Goal: Information Seeking & Learning: Learn about a topic

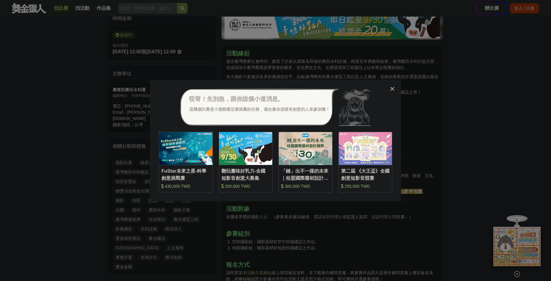
scroll to position [177, 0]
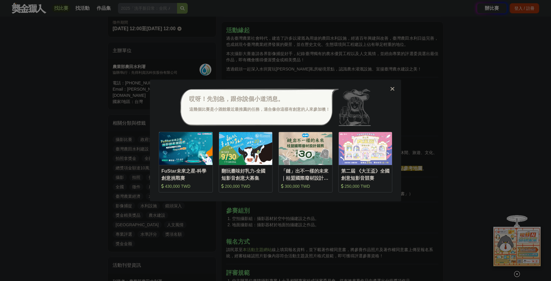
click at [350, 203] on div "哎呀！先別急，跟你說個小道消息。 這幾個比賽是小酒館最近最推薦的任務，適合像你這樣有創意的人來參加噢！ 收藏 FuStar未來之星-科學創意挑戰賽 430,0…" at bounding box center [275, 140] width 551 height 281
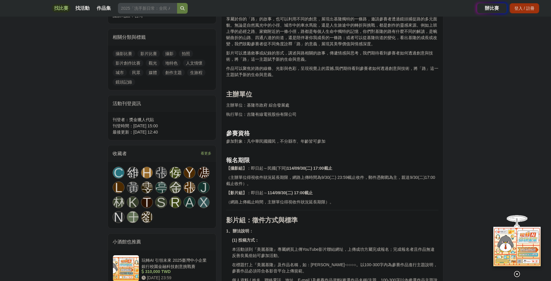
scroll to position [266, 0]
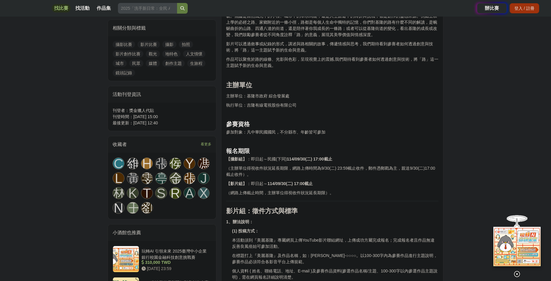
click at [342, 143] on p at bounding box center [332, 141] width 212 height 6
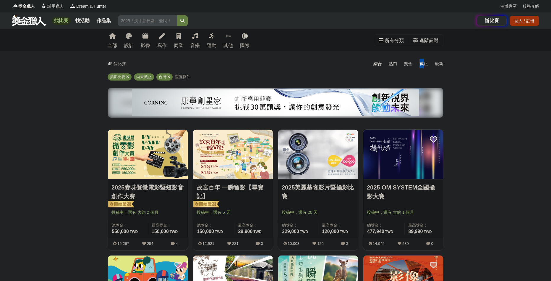
click at [422, 64] on div "截止" at bounding box center [423, 64] width 15 height 10
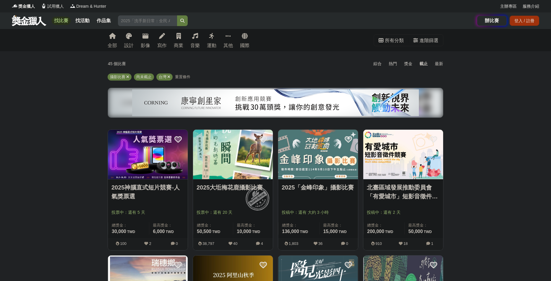
click at [296, 64] on div "綜合 熱門 獎金 截止 最新" at bounding box center [333, 64] width 227 height 10
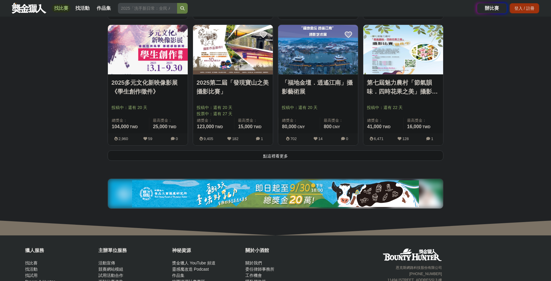
scroll to position [739, 0]
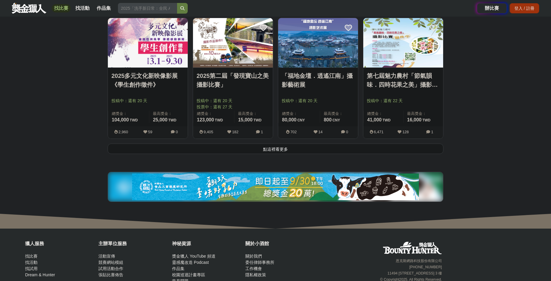
click at [308, 151] on button "點這裡看更多" at bounding box center [276, 148] width 336 height 10
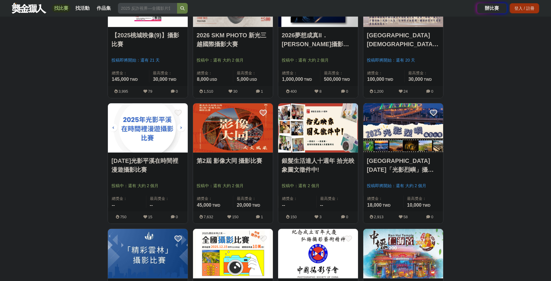
scroll to position [1166, 0]
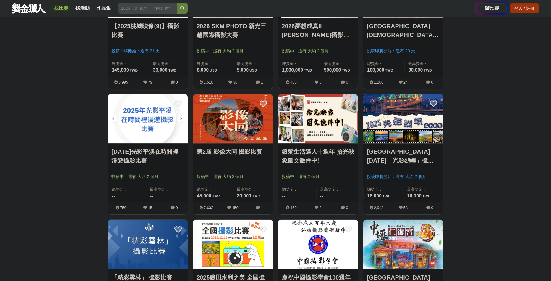
click at [226, 155] on link "第2屆 影像大同 攝影比賽" at bounding box center [233, 151] width 73 height 9
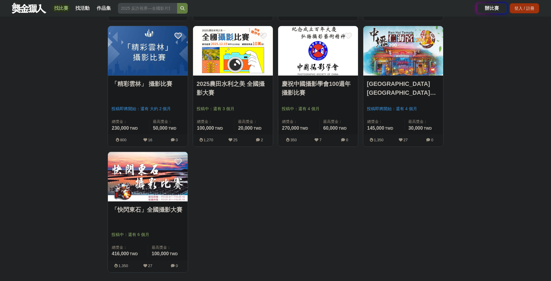
scroll to position [1373, 0]
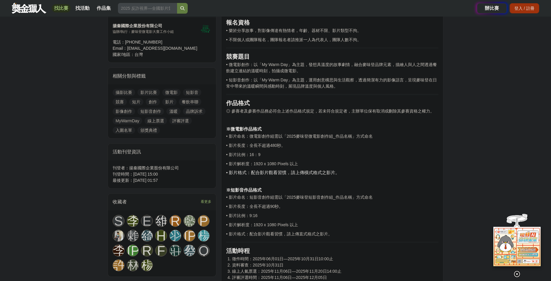
scroll to position [237, 0]
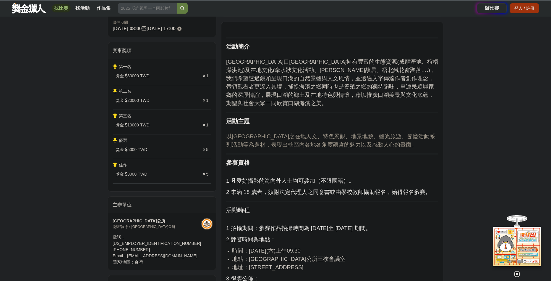
scroll to position [237, 0]
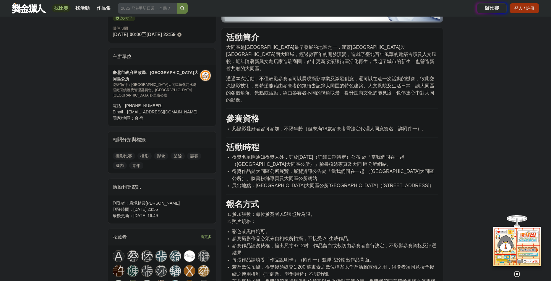
scroll to position [89, 0]
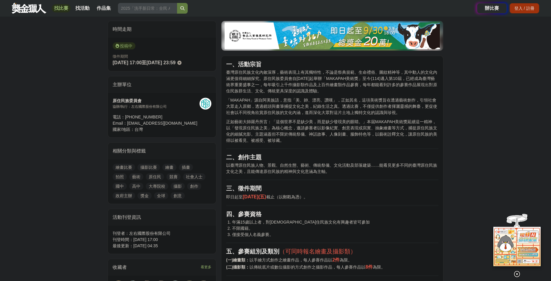
scroll to position [177, 0]
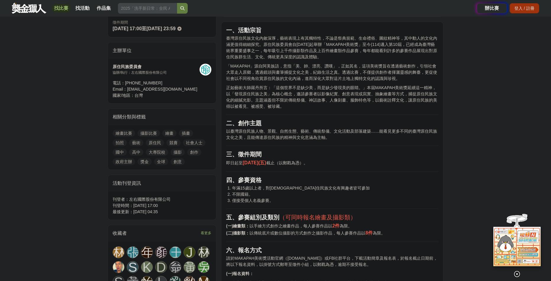
click at [371, 159] on p "即日起至 114年9月19日(五) 截止（以郵戳為憑）。" at bounding box center [332, 162] width 212 height 7
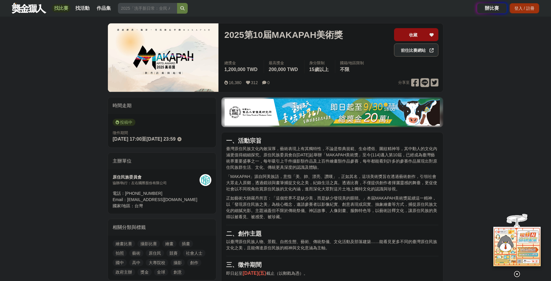
scroll to position [59, 0]
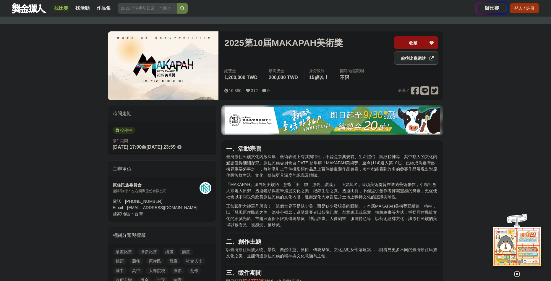
click at [369, 189] on span "「MAKAPAH」源自阿美族語，意指「美、帥、漂亮、讚嘆」，正如其名，這項美術獎旨在透過藝術創作，引領社會大眾走入原鄉，透過鏡頭與畫筆捕捉文化之美，紀錄生活之…" at bounding box center [331, 190] width 211 height 17
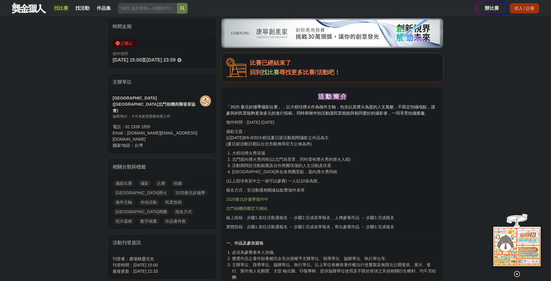
scroll to position [177, 0]
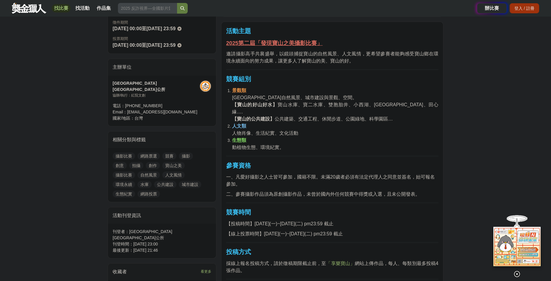
scroll to position [266, 0]
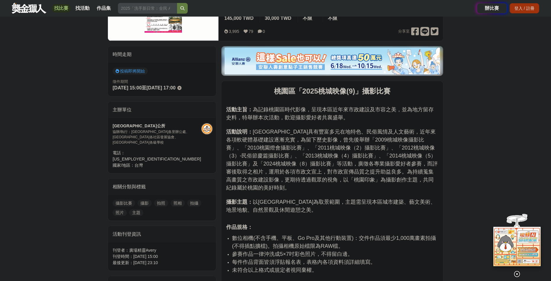
scroll to position [30, 0]
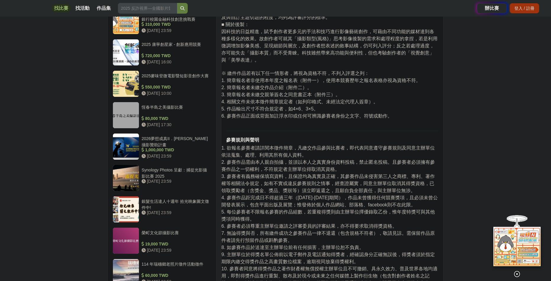
scroll to position [503, 0]
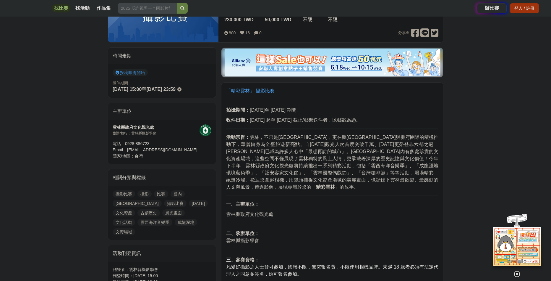
scroll to position [118, 0]
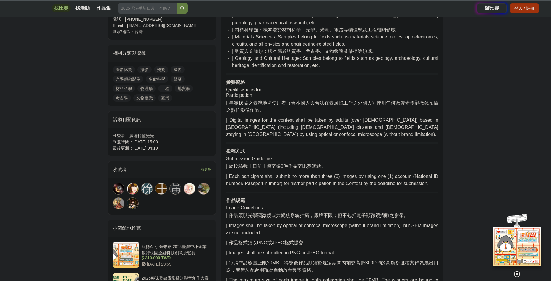
scroll to position [296, 0]
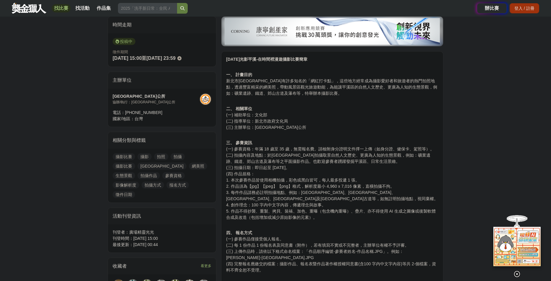
scroll to position [177, 0]
